Goal: Book appointment/travel/reservation

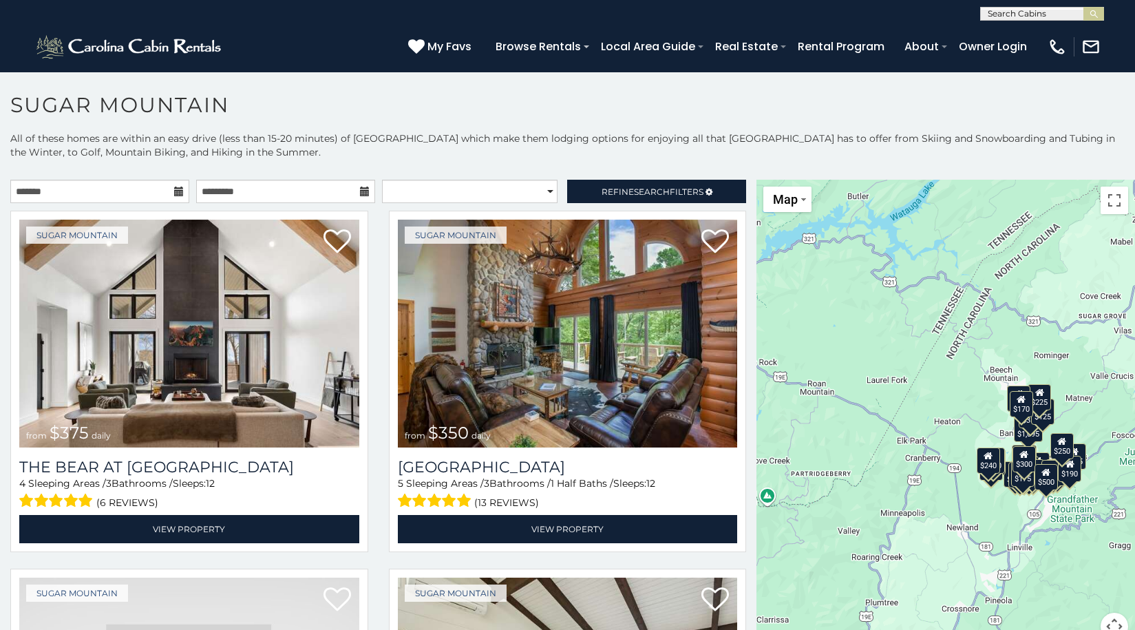
scroll to position [8, 0]
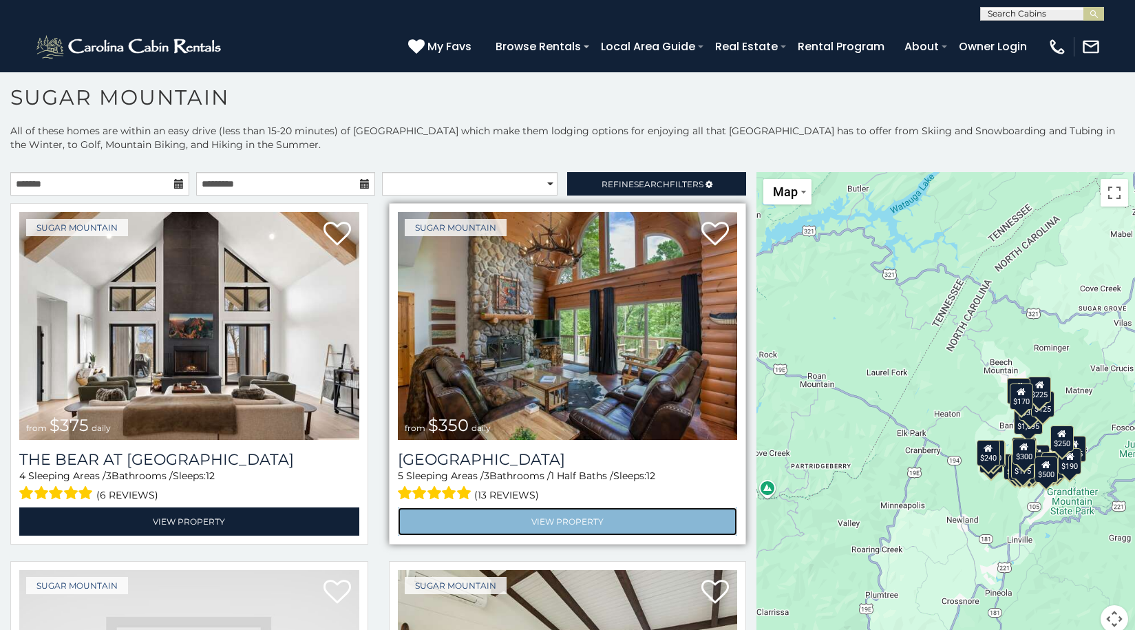
click at [559, 518] on link "View Property" at bounding box center [568, 521] width 340 height 28
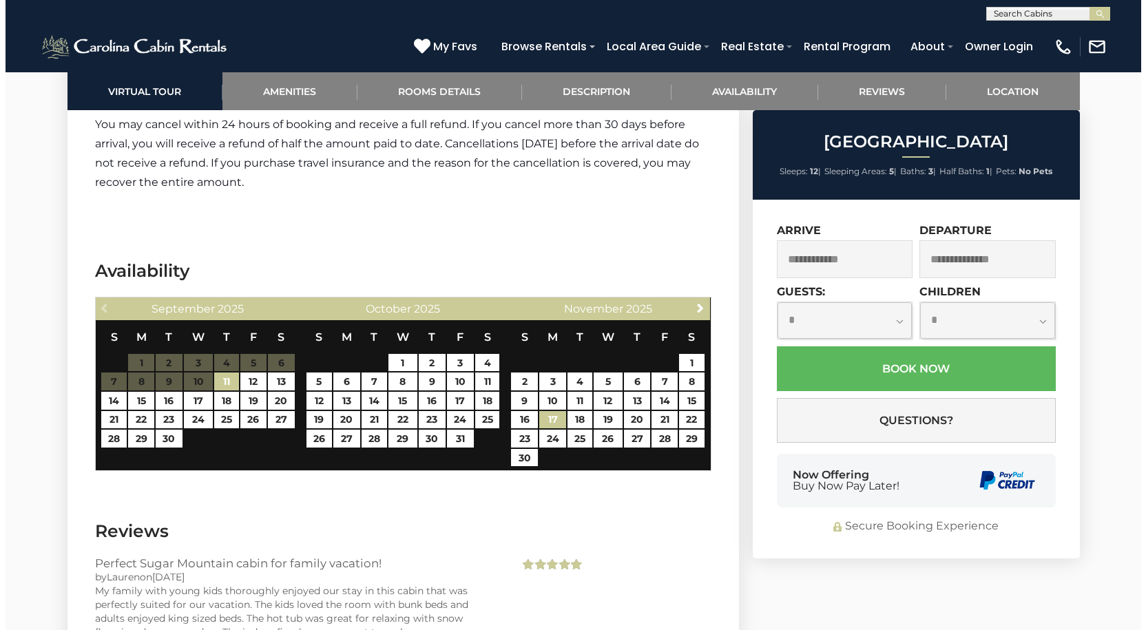
scroll to position [2896, 0]
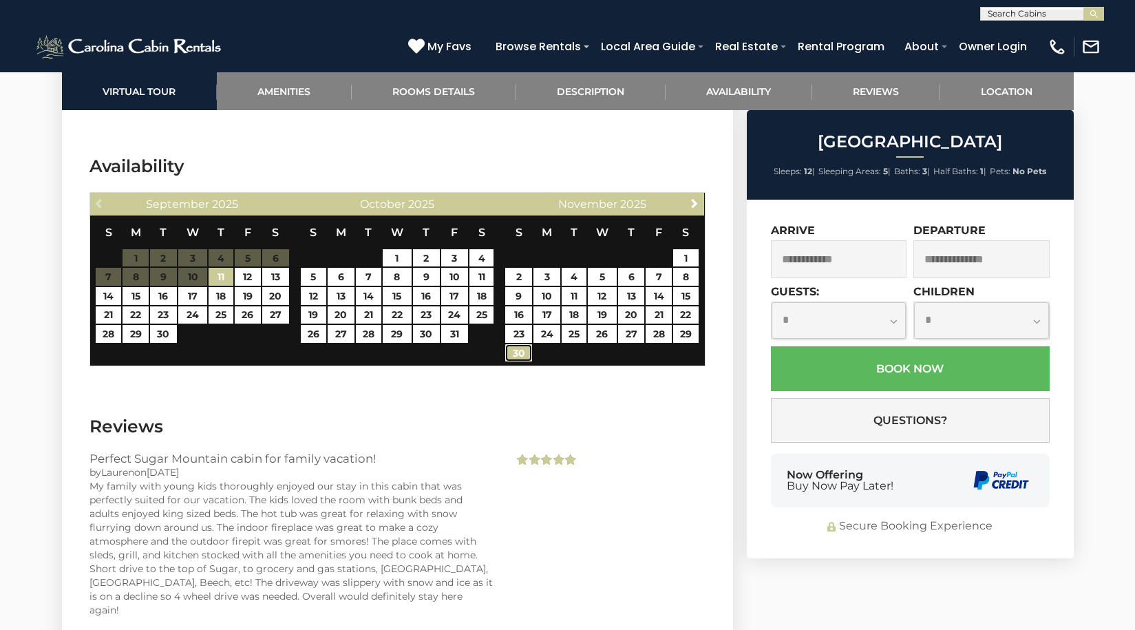
click at [518, 352] on link "30" at bounding box center [518, 353] width 27 height 18
type input "**********"
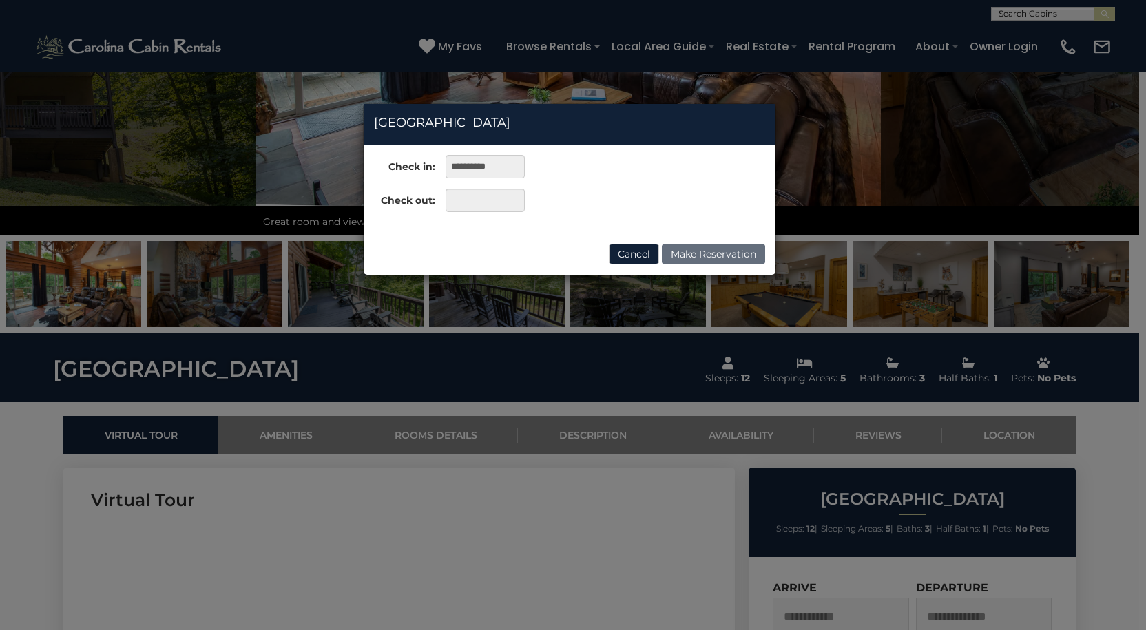
scroll to position [328, 0]
